Goal: Task Accomplishment & Management: Use online tool/utility

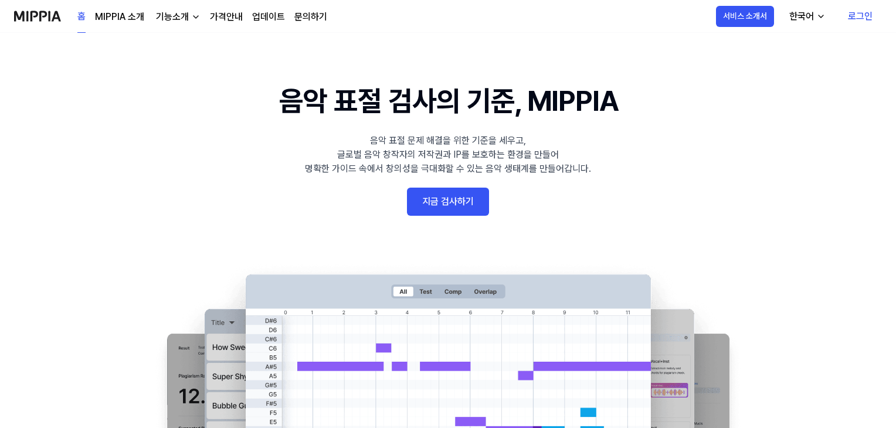
click at [863, 15] on link "로그인" at bounding box center [860, 16] width 43 height 33
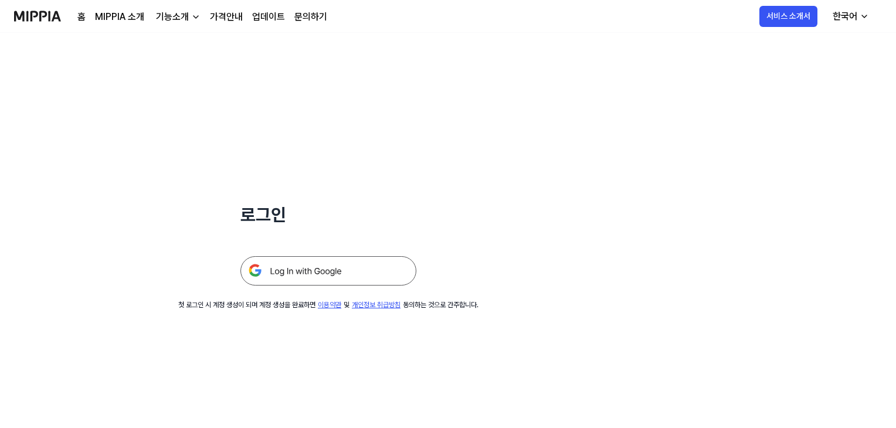
click at [314, 268] on img at bounding box center [328, 270] width 176 height 29
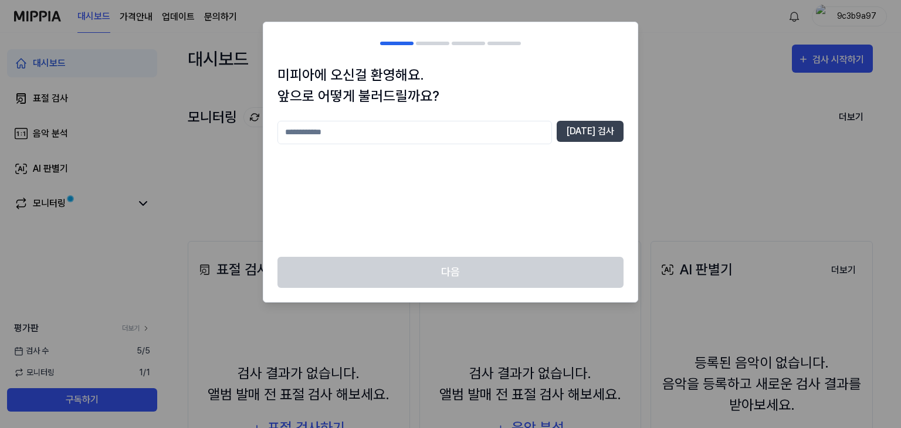
click at [378, 133] on input "text" at bounding box center [414, 132] width 274 height 23
type input "*"
type input "*****"
click at [594, 134] on button "[DATE] 검사" at bounding box center [590, 131] width 67 height 21
click at [592, 132] on button "[DATE] 검사" at bounding box center [590, 131] width 67 height 21
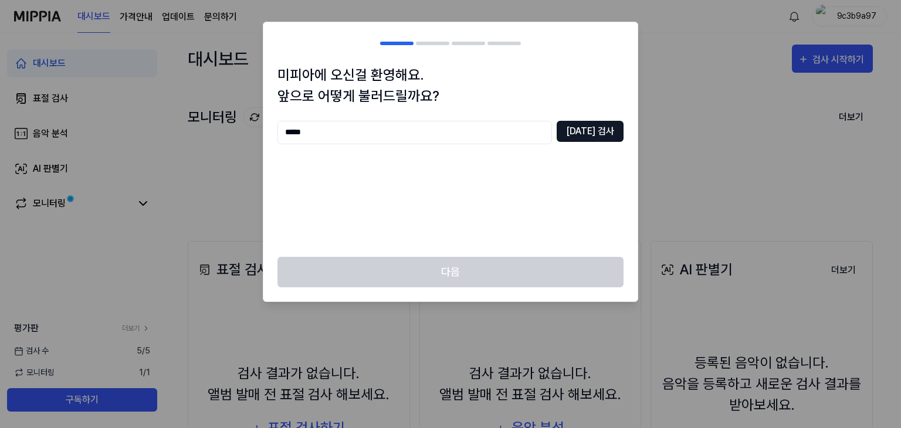
click at [592, 132] on button "[DATE] 검사" at bounding box center [590, 131] width 67 height 21
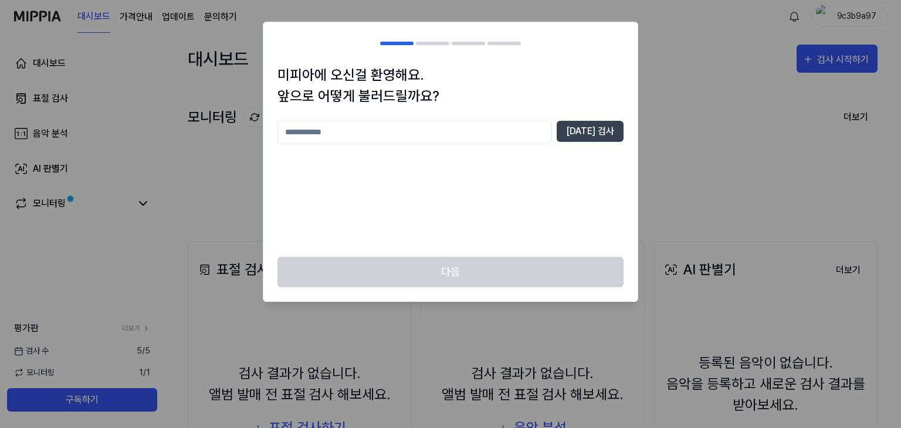
click at [397, 135] on input "text" at bounding box center [414, 132] width 274 height 23
type input "*****"
click at [605, 130] on button "[DATE] 검사" at bounding box center [590, 131] width 67 height 21
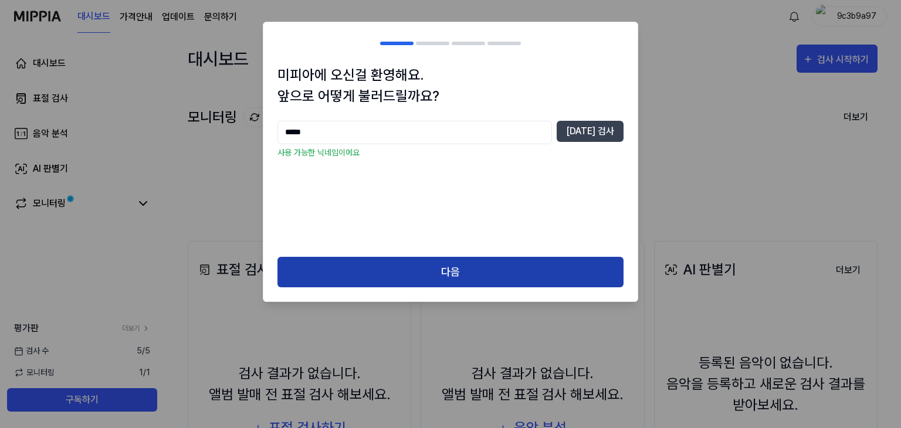
click at [498, 275] on button "다음" at bounding box center [450, 272] width 346 height 31
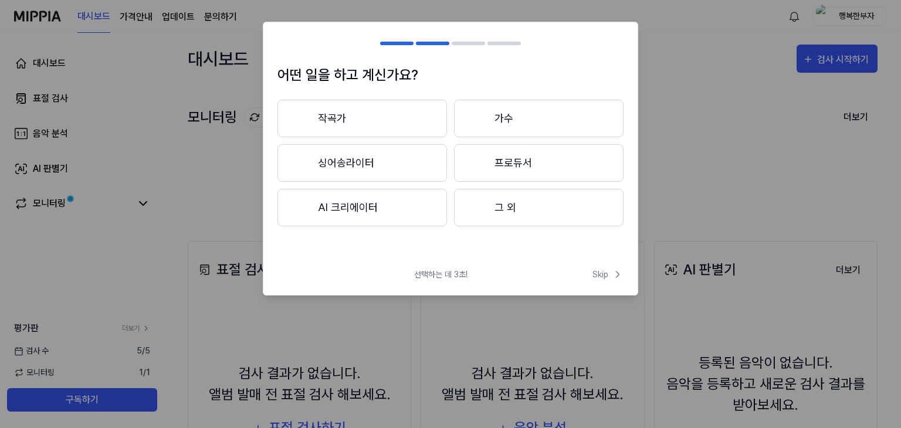
click at [511, 215] on button "그 외" at bounding box center [538, 208] width 169 height 38
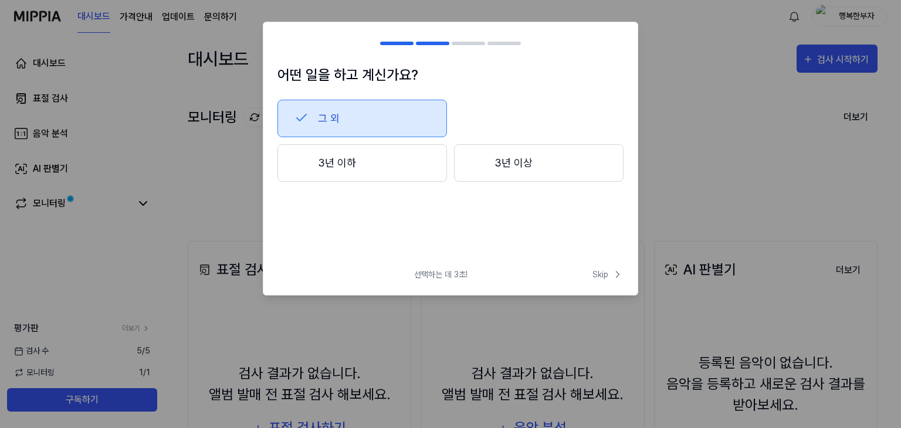
drag, startPoint x: 368, startPoint y: 166, endPoint x: 375, endPoint y: 166, distance: 7.0
click at [375, 166] on button "3년 이하" at bounding box center [361, 163] width 169 height 38
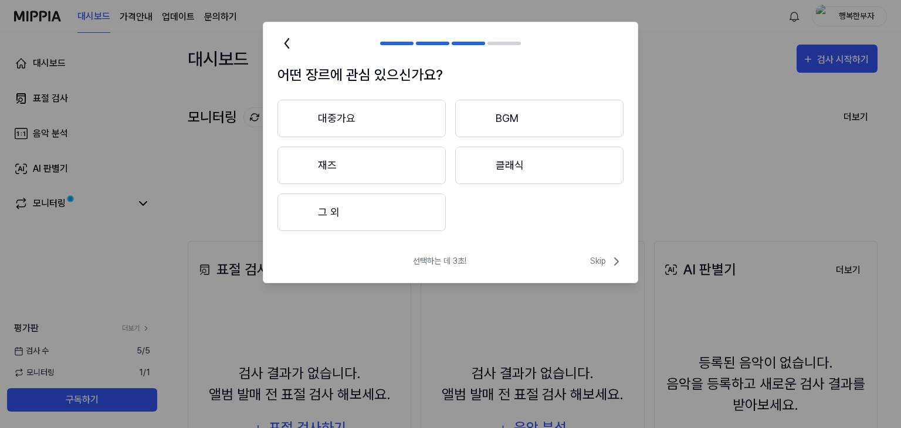
click at [385, 212] on button "그 외" at bounding box center [361, 213] width 168 height 38
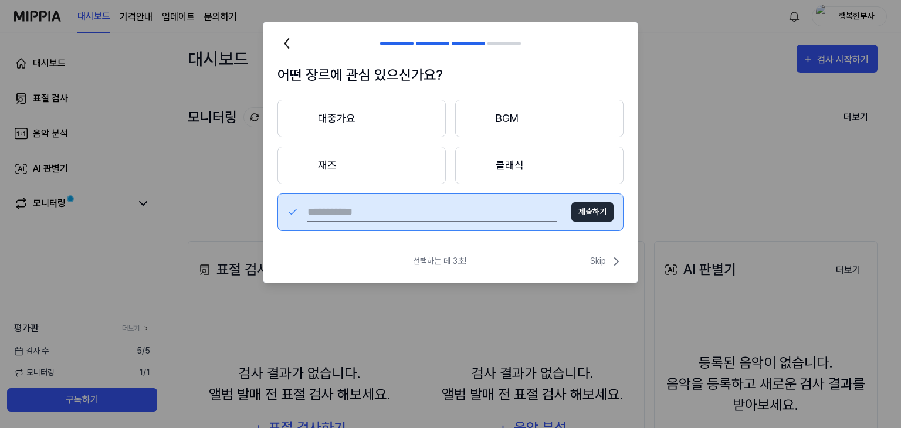
click at [509, 118] on button "BGM" at bounding box center [539, 119] width 168 height 38
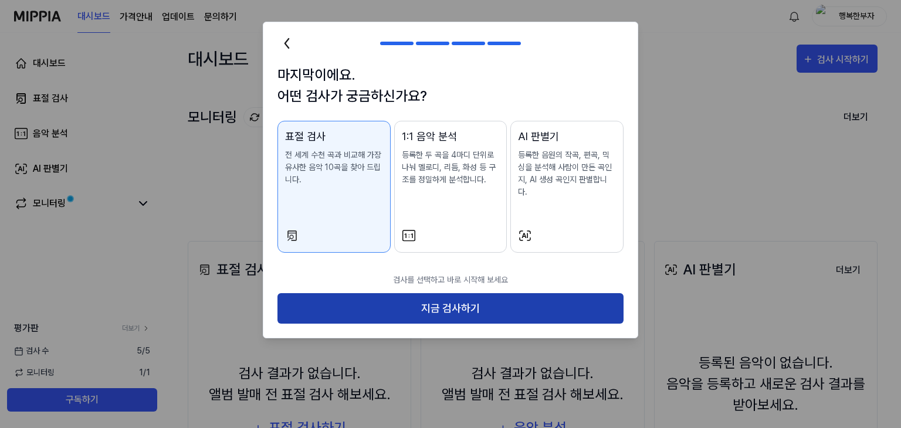
click at [460, 297] on button "지금 검사하기" at bounding box center [450, 308] width 346 height 31
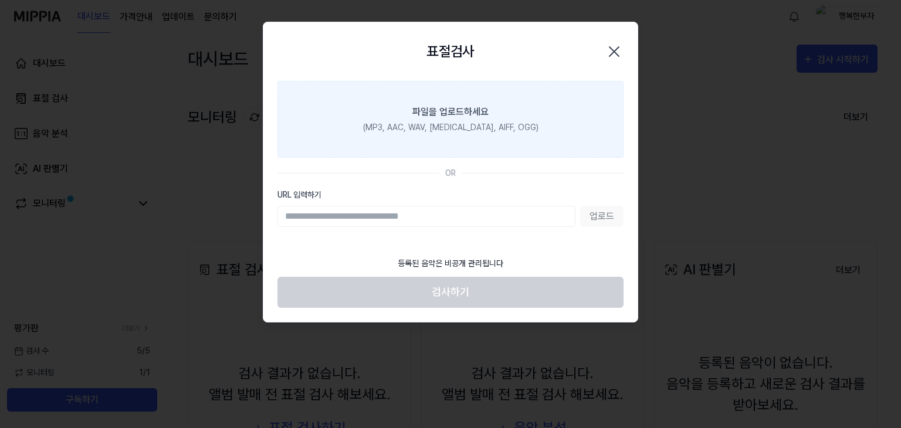
click at [461, 120] on label "파일을 업로드하세요 (MP3, AAC, WAV, [MEDICAL_DATA], AIFF, OGG)" at bounding box center [450, 119] width 346 height 77
click at [0, 0] on input "파일을 업로드하세요 (MP3, AAC, WAV, [MEDICAL_DATA], AIFF, OGG)" at bounding box center [0, 0] width 0 height 0
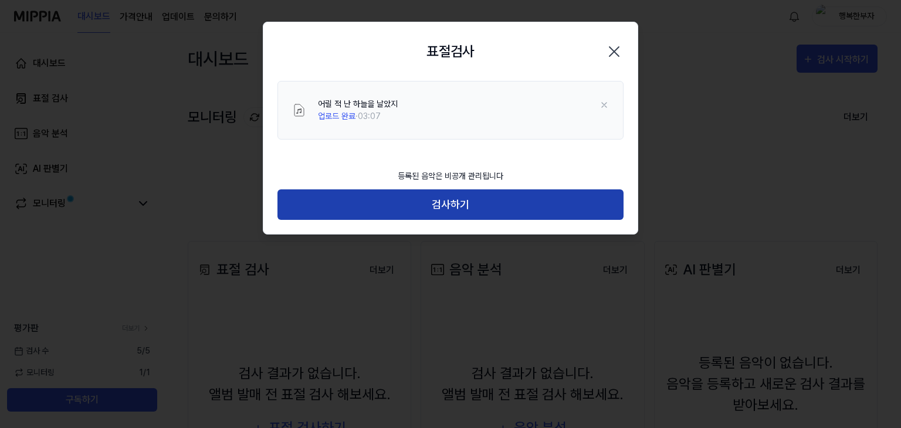
click at [480, 203] on button "검사하기" at bounding box center [450, 204] width 346 height 31
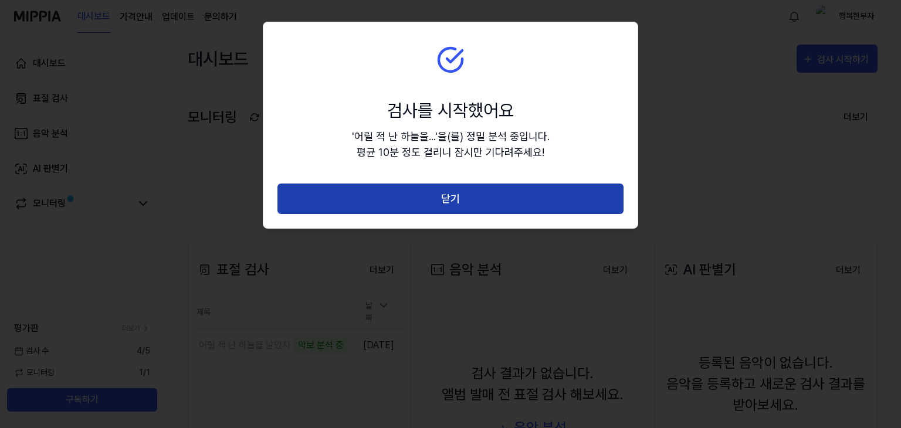
click at [474, 199] on button "닫기" at bounding box center [450, 199] width 346 height 31
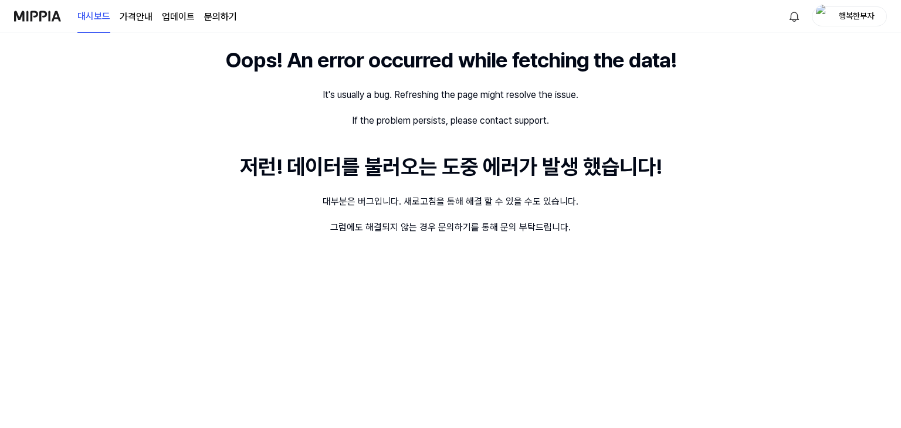
click at [255, 296] on div "Oops! An error occurred while fetching the data! It's usually a bug. Refreshing…" at bounding box center [450, 230] width 901 height 395
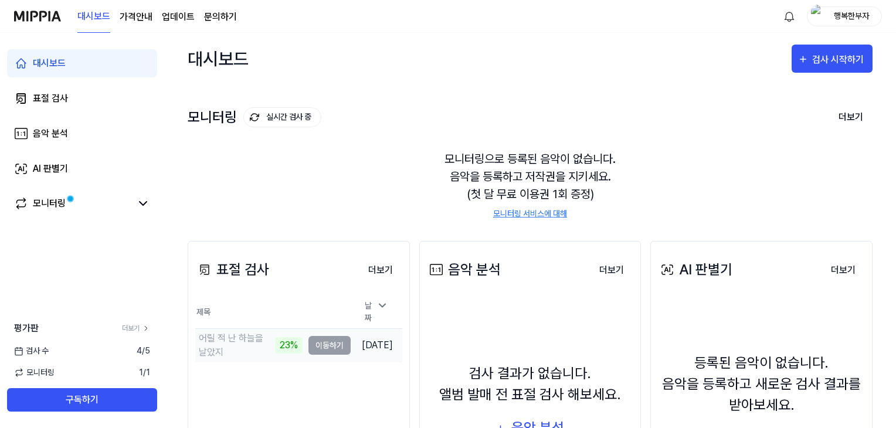
click at [313, 342] on td "어릴 적 난 하늘을 날았지 23% 이동하기" at bounding box center [272, 345] width 155 height 33
click at [315, 341] on td "어릴 적 난 하늘을 날았지 23% 이동하기" at bounding box center [272, 345] width 155 height 33
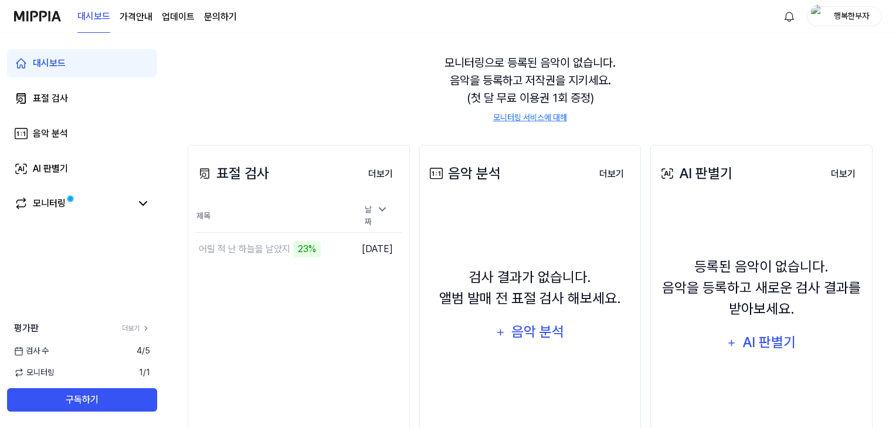
scroll to position [117, 0]
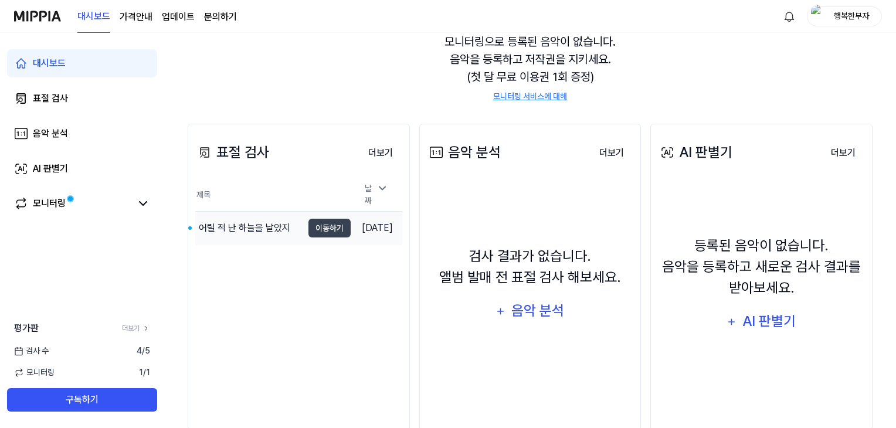
click at [263, 225] on div "어릴 적 난 하늘을 날았지" at bounding box center [244, 228] width 91 height 14
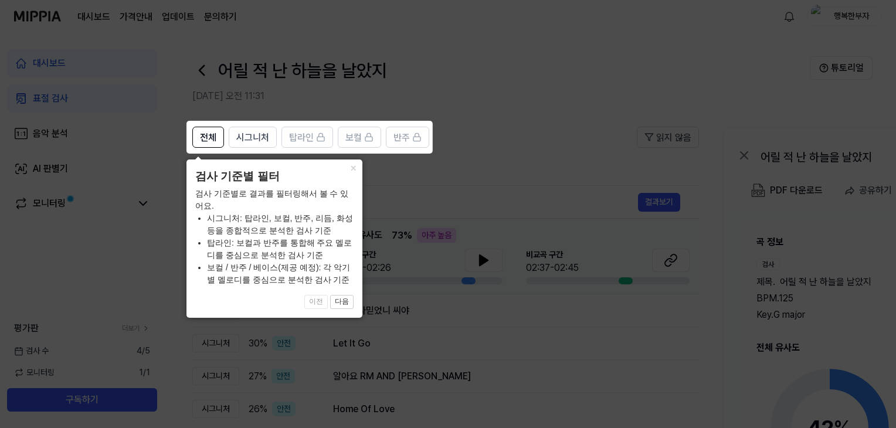
click at [538, 165] on icon at bounding box center [450, 214] width 901 height 428
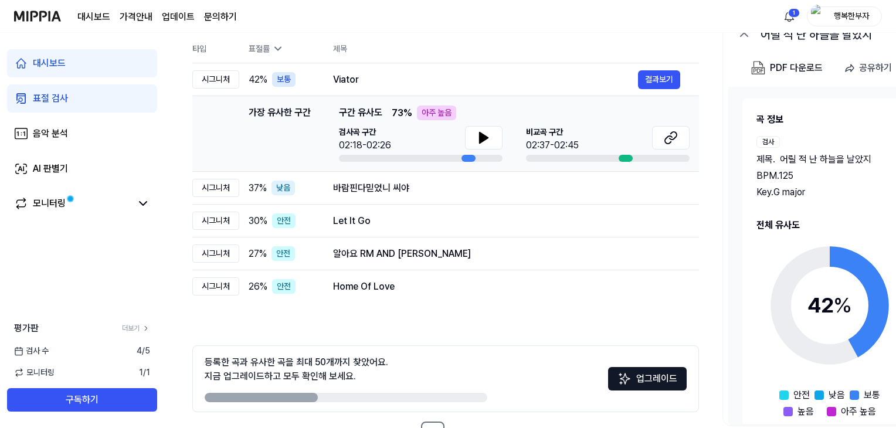
scroll to position [104, 0]
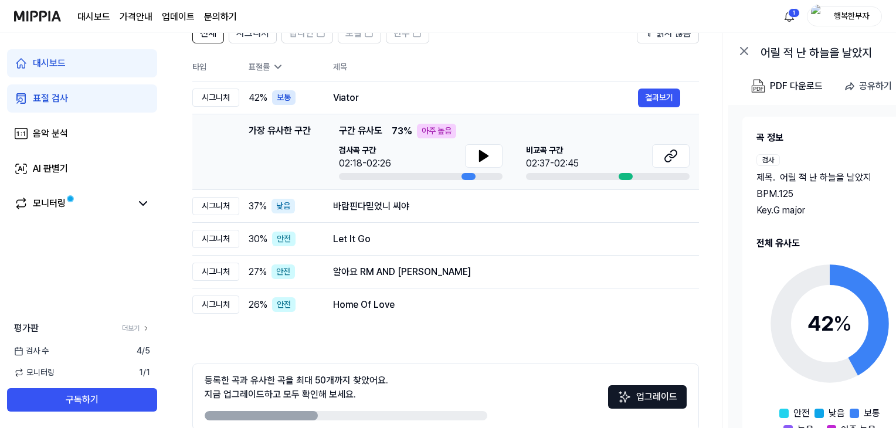
click at [378, 133] on span "구간 유사도" at bounding box center [360, 131] width 43 height 15
drag, startPoint x: 387, startPoint y: 130, endPoint x: 401, endPoint y: 133, distance: 14.5
click at [401, 133] on div "가장 유사한 구간 구간 유사도 73 % 아주 높음" at bounding box center [514, 131] width 351 height 15
click at [392, 134] on span "73 %" at bounding box center [402, 131] width 21 height 14
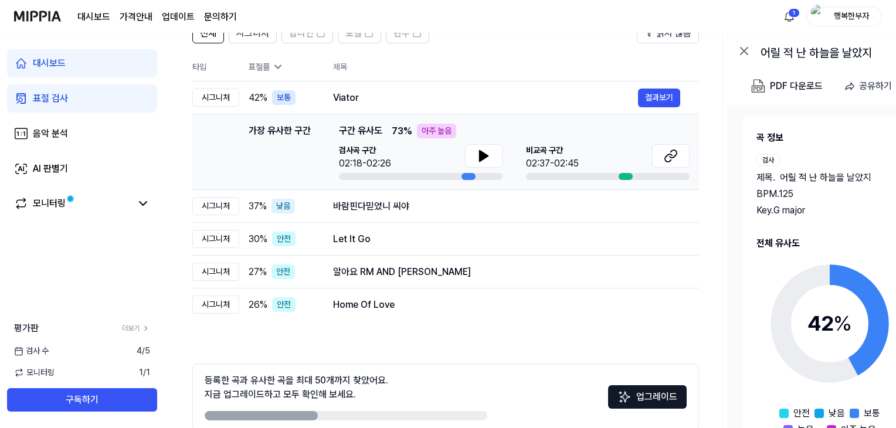
click at [424, 160] on div "검사곡 구간 02:18-02:26" at bounding box center [421, 157] width 164 height 26
click at [486, 158] on icon at bounding box center [484, 156] width 14 height 14
click at [665, 101] on button "결과보기" at bounding box center [659, 98] width 42 height 19
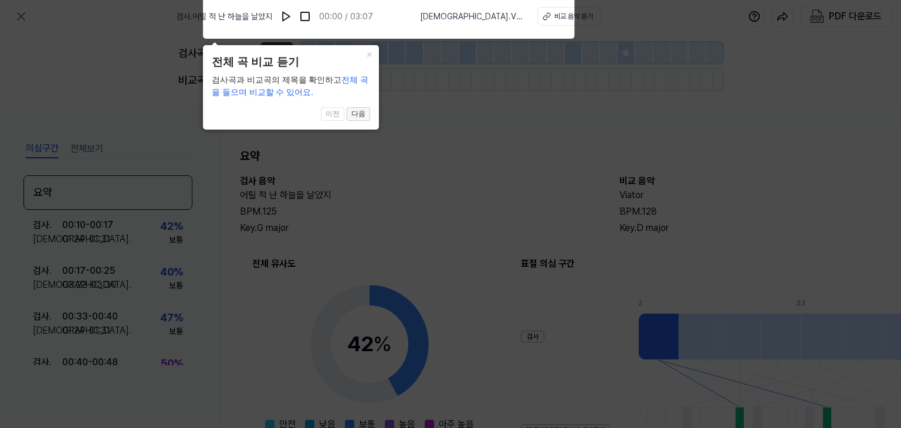
click at [362, 116] on button "다음" at bounding box center [358, 114] width 23 height 14
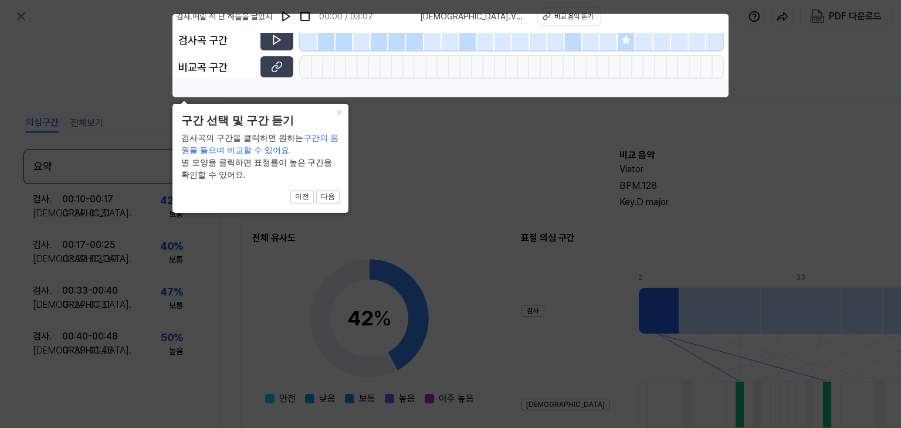
click at [427, 162] on icon at bounding box center [450, 214] width 901 height 428
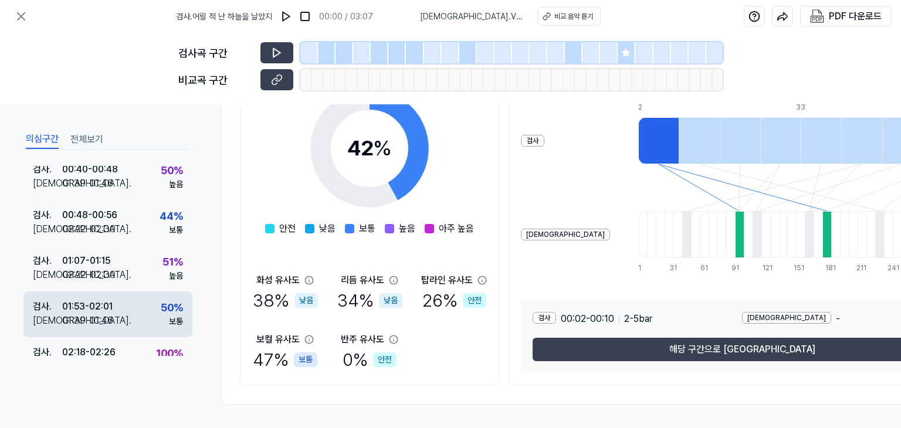
scroll to position [215, 0]
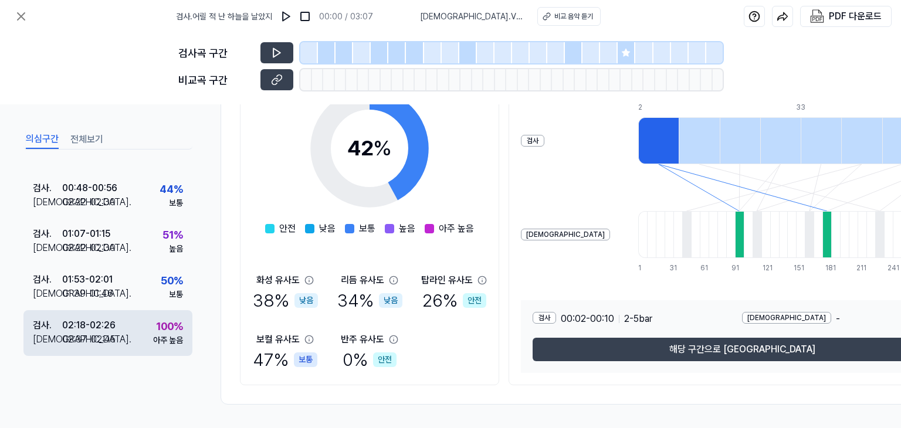
click at [111, 333] on div "02:37 - 02:45" at bounding box center [88, 340] width 53 height 14
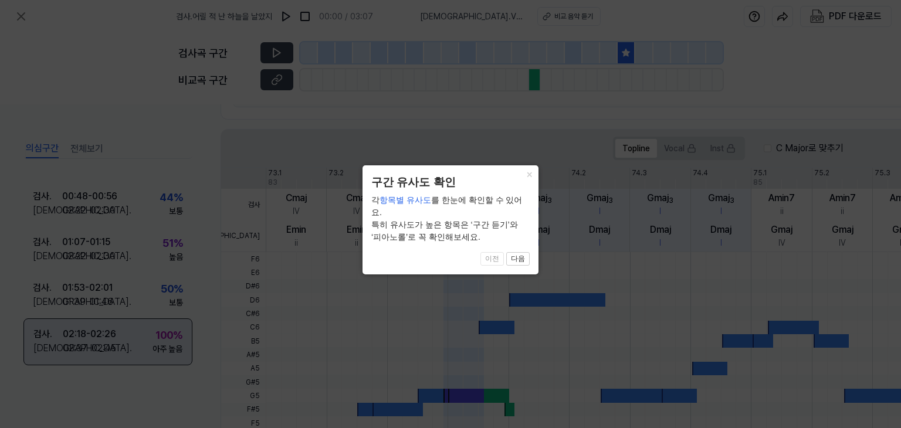
scroll to position [213, 0]
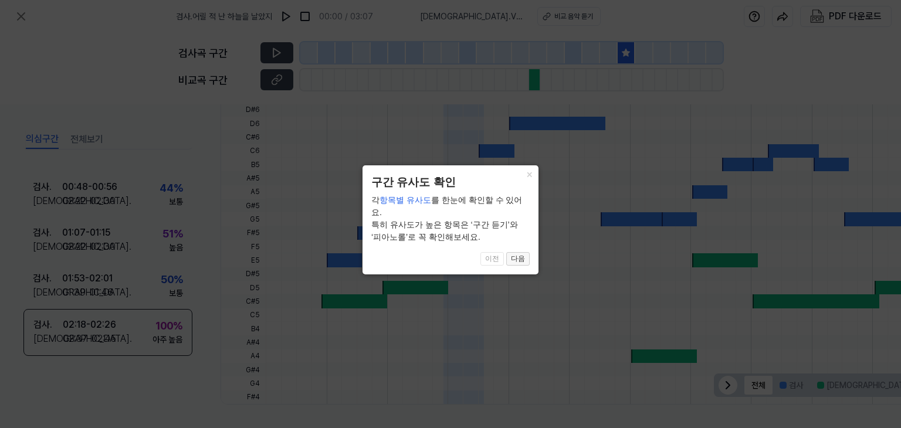
click at [518, 252] on button "다음" at bounding box center [517, 259] width 23 height 14
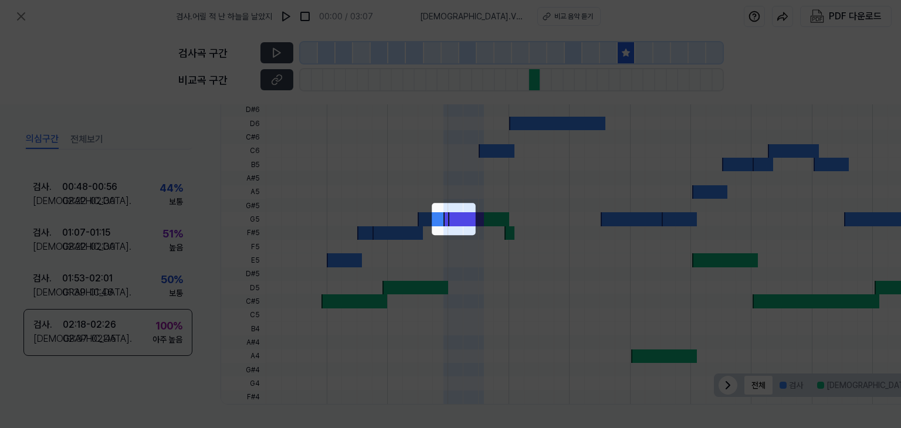
scroll to position [225, 52]
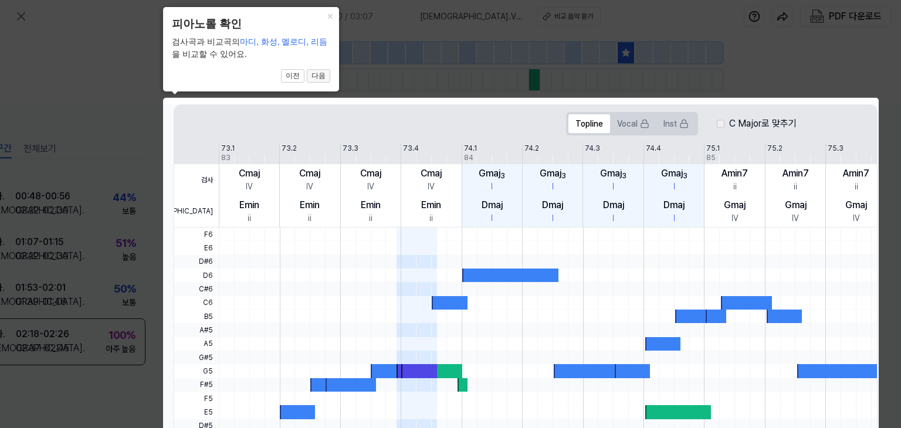
click at [317, 79] on button "다음" at bounding box center [318, 76] width 23 height 14
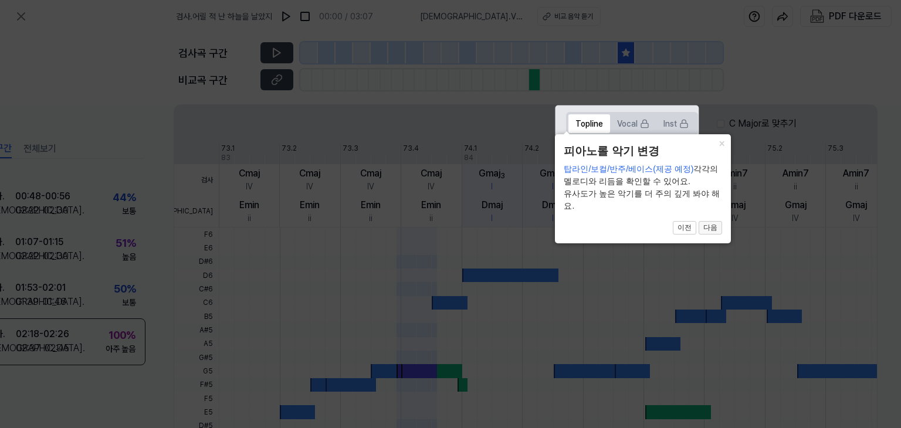
click at [707, 230] on button "다음" at bounding box center [710, 228] width 23 height 14
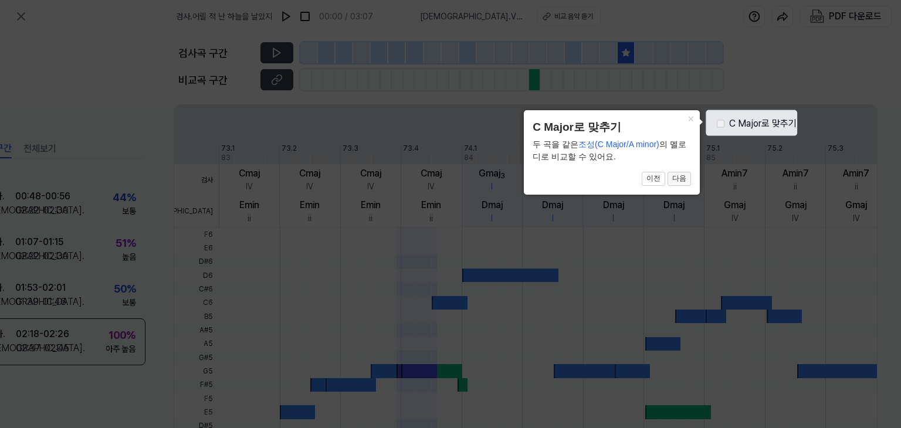
click at [676, 179] on button "다음" at bounding box center [678, 179] width 23 height 14
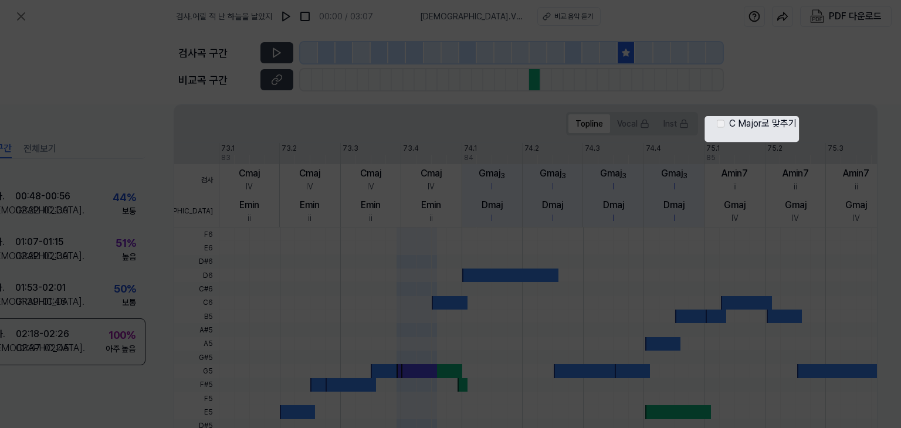
scroll to position [380, 52]
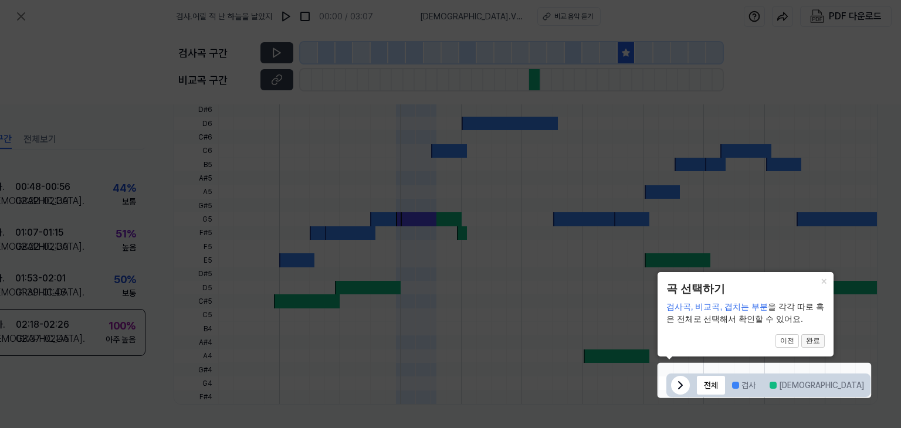
click at [819, 343] on button "완료" at bounding box center [812, 341] width 23 height 14
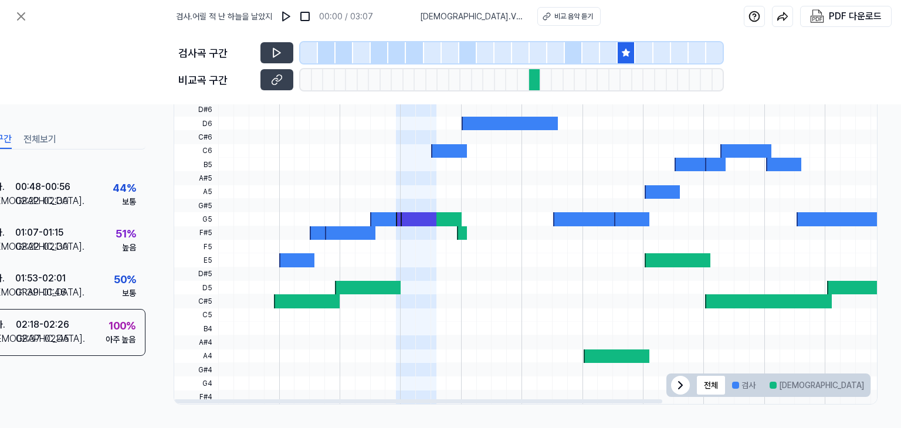
click at [413, 212] on div at bounding box center [418, 218] width 35 height 13
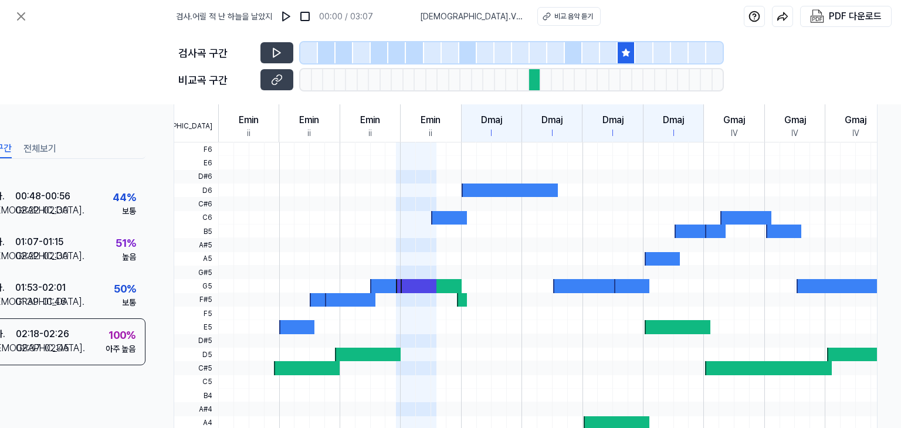
scroll to position [263, 52]
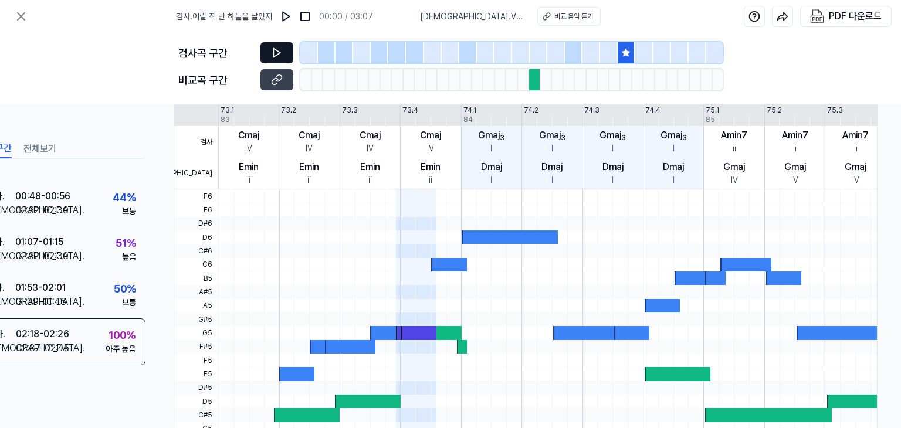
click at [280, 50] on icon at bounding box center [277, 53] width 12 height 12
click at [283, 80] on button at bounding box center [276, 79] width 33 height 21
click at [624, 56] on icon at bounding box center [625, 52] width 9 height 9
click at [223, 74] on div "비교곡 구간" at bounding box center [215, 80] width 75 height 16
click at [21, 12] on icon at bounding box center [21, 16] width 14 height 14
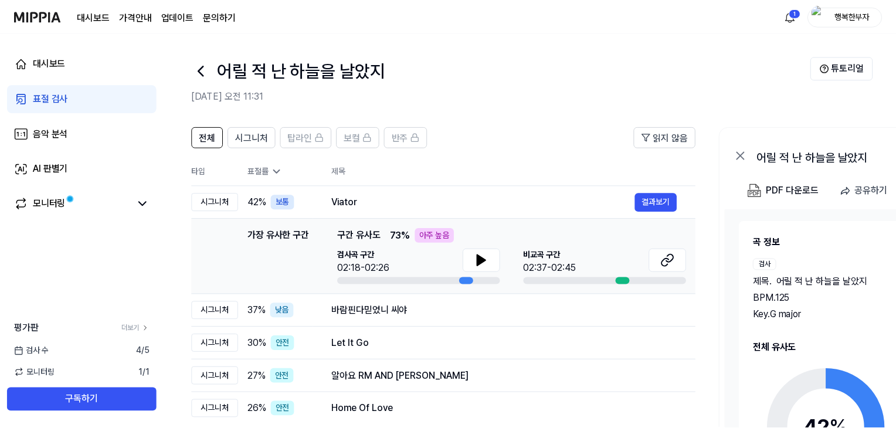
scroll to position [104, 0]
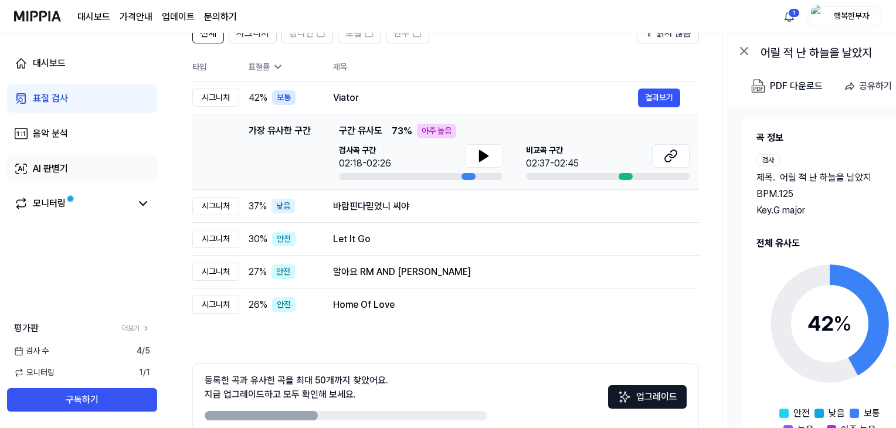
click at [47, 175] on div "AI 판별기" at bounding box center [50, 169] width 35 height 14
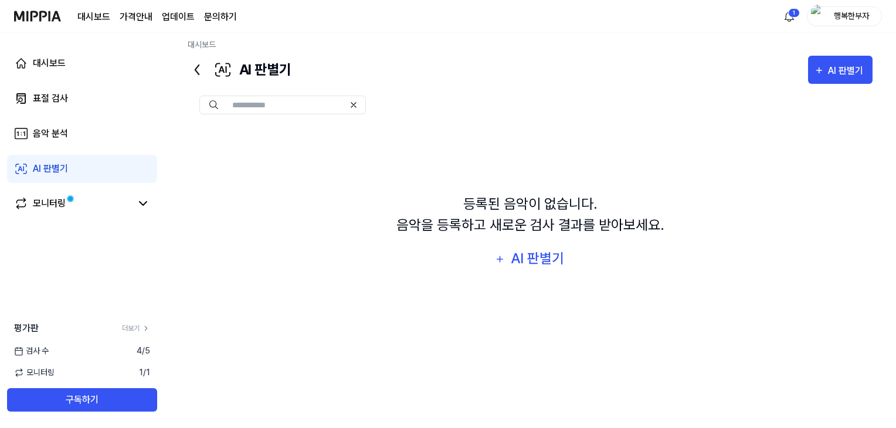
scroll to position [8, 0]
click at [282, 103] on input "text" at bounding box center [288, 105] width 112 height 11
click at [215, 105] on img at bounding box center [213, 105] width 9 height 9
click at [548, 263] on div "AI 판별기" at bounding box center [538, 259] width 56 height 22
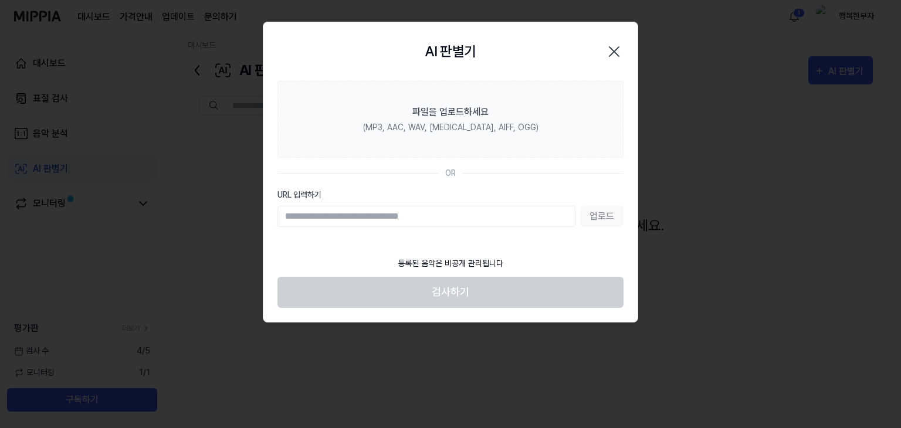
click at [603, 218] on div "업로드" at bounding box center [450, 216] width 346 height 21
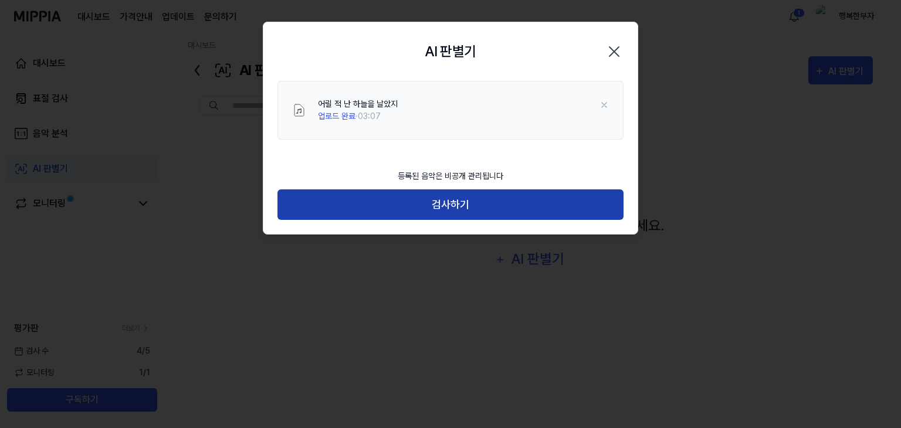
click at [460, 202] on button "검사하기" at bounding box center [450, 204] width 346 height 31
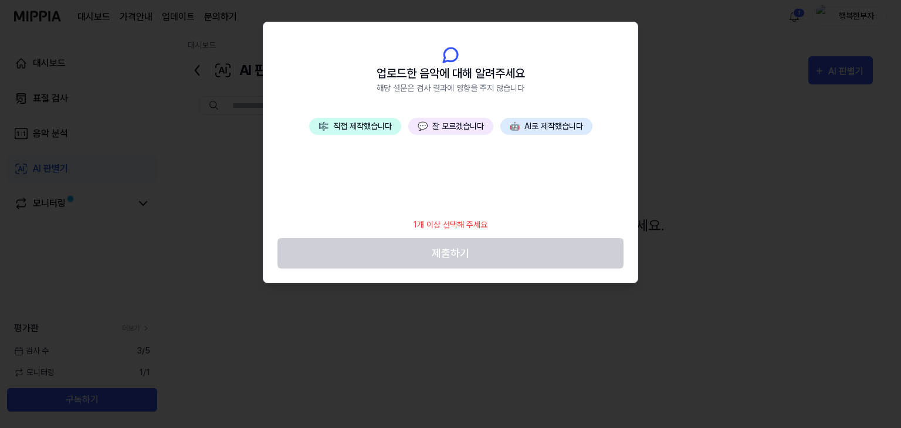
click at [463, 126] on button "💬 잘 모르겠습니다" at bounding box center [450, 126] width 85 height 17
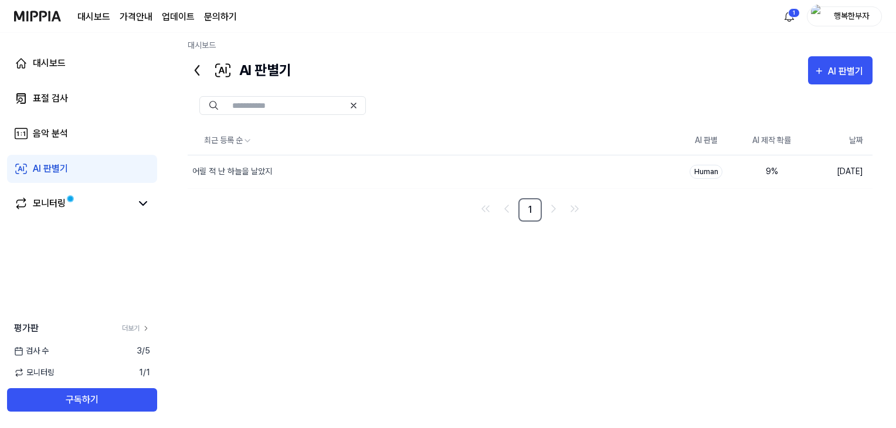
click at [726, 385] on div "최근 등록 순 AI 판별 AI 제작 확률 날짜 어릴 적 난 하늘을 날았지 삭제 Human 9 % 2025.08.22. 1" at bounding box center [530, 266] width 685 height 279
click at [626, 63] on div "AI 판별기 AI 판별기" at bounding box center [530, 70] width 685 height 28
